Goal: Task Accomplishment & Management: Manage account settings

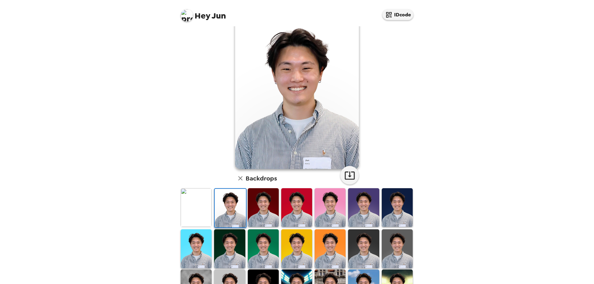
scroll to position [52, 0]
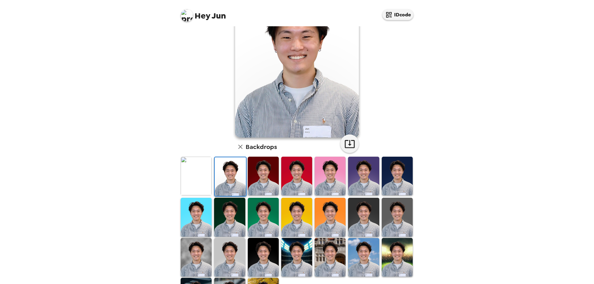
click at [201, 187] on img at bounding box center [196, 176] width 31 height 39
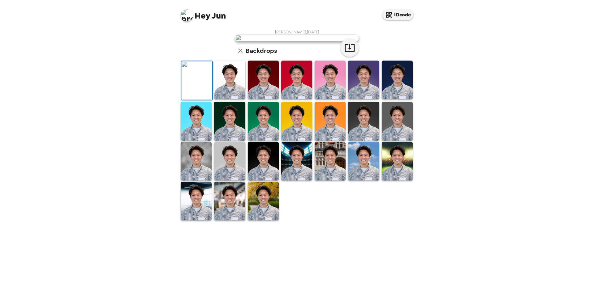
scroll to position [91, 0]
click at [257, 221] on img at bounding box center [263, 201] width 31 height 39
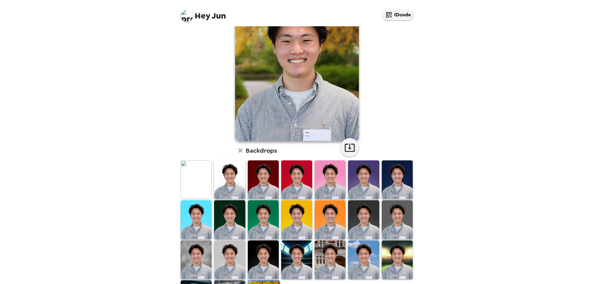
scroll to position [0, 0]
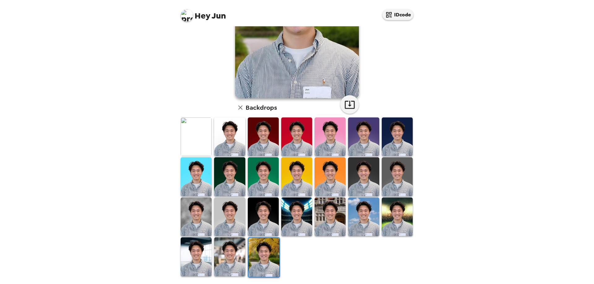
click at [230, 265] on img at bounding box center [229, 257] width 31 height 39
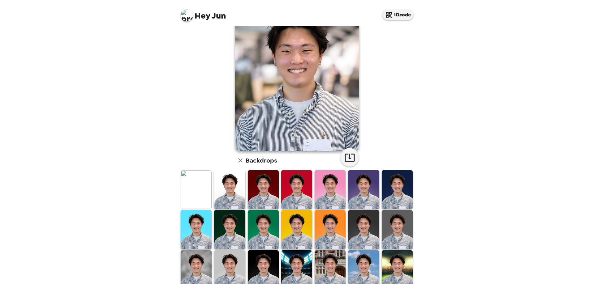
scroll to position [91, 0]
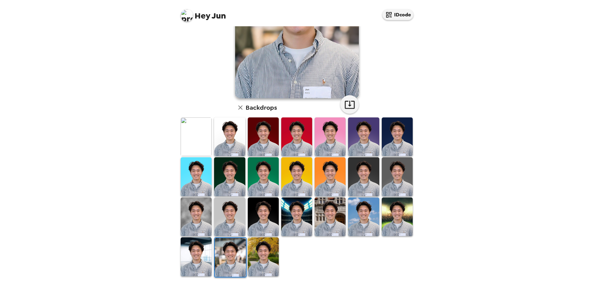
click at [197, 242] on img at bounding box center [196, 257] width 31 height 39
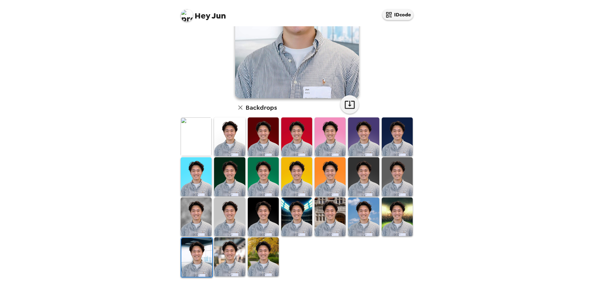
click at [357, 214] on img at bounding box center [363, 217] width 31 height 39
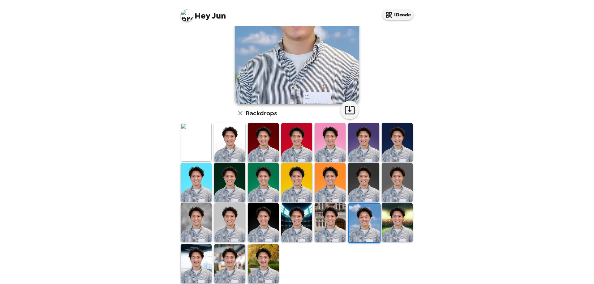
scroll to position [0, 0]
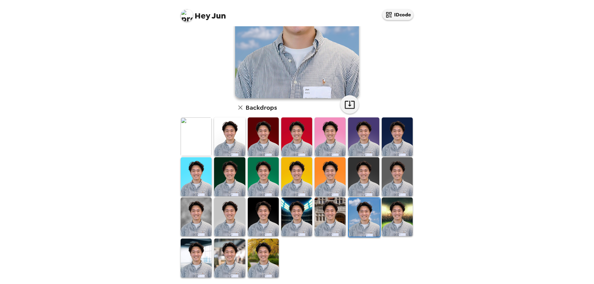
click at [233, 211] on img at bounding box center [229, 217] width 31 height 39
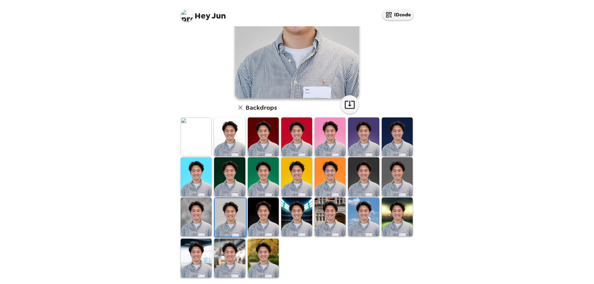
click at [257, 214] on img at bounding box center [263, 217] width 31 height 39
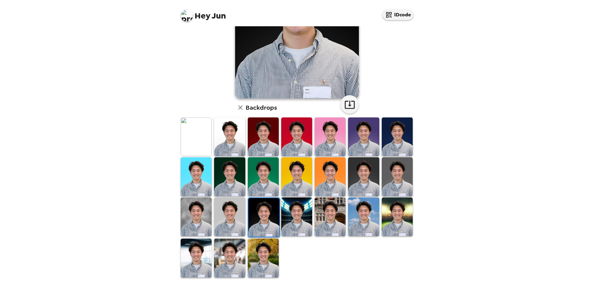
click at [197, 210] on img at bounding box center [196, 217] width 31 height 39
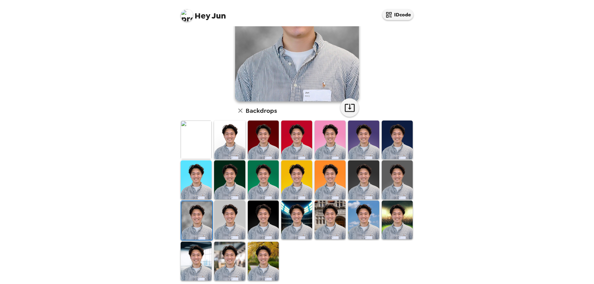
scroll to position [91, 0]
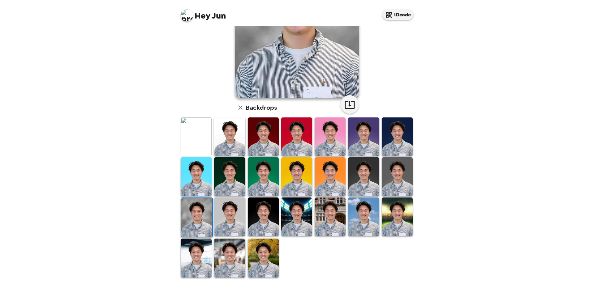
click at [239, 243] on img at bounding box center [229, 258] width 31 height 39
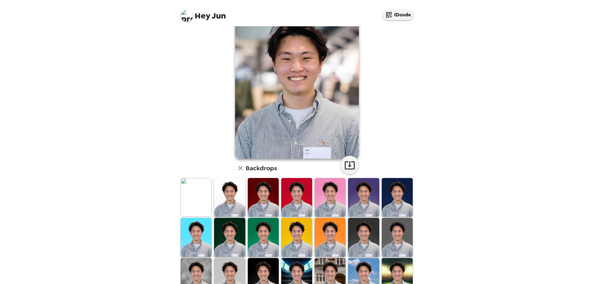
scroll to position [0, 0]
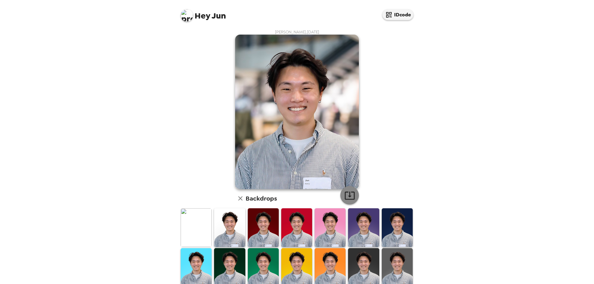
click at [349, 196] on icon "button" at bounding box center [349, 195] width 11 height 11
